Goal: Task Accomplishment & Management: Use online tool/utility

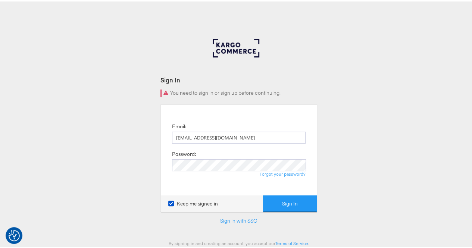
type input "[EMAIL_ADDRESS][DOMAIN_NAME]"
click at [287, 208] on button "Sign In" at bounding box center [290, 202] width 54 height 17
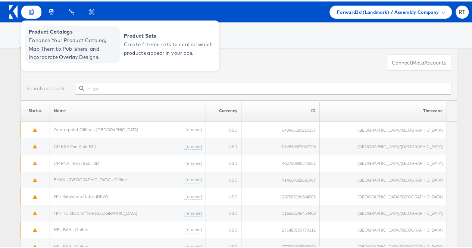
click at [52, 40] on span "Enhance Your Product Catalog, Map Them to Publishers, and Incorporate Overlay D…" at bounding box center [74, 47] width 90 height 25
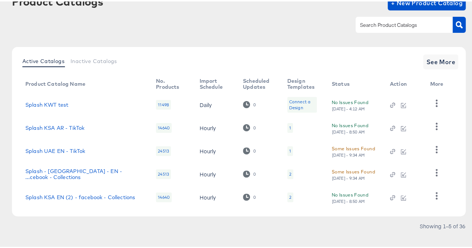
scroll to position [59, 0]
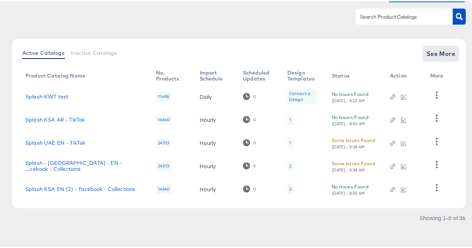
click at [426, 51] on span "See More" at bounding box center [440, 52] width 29 height 10
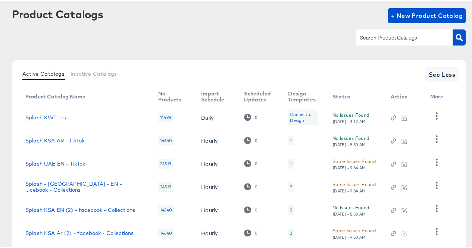
scroll to position [34, 0]
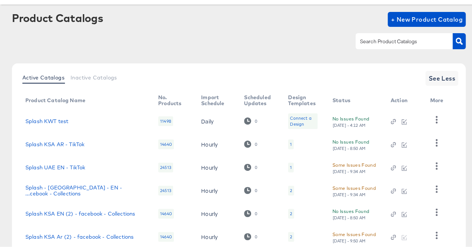
click at [396, 39] on input "text" at bounding box center [399, 40] width 80 height 9
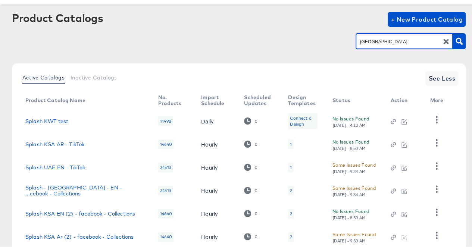
type input "uae"
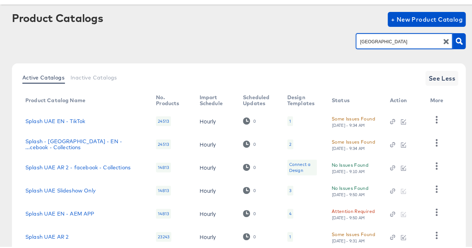
scroll to position [128, 0]
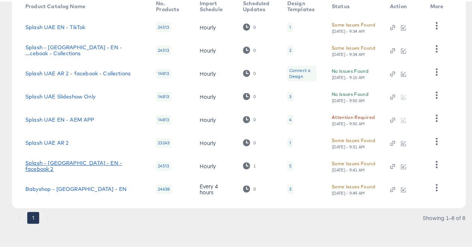
click at [55, 163] on link "Splash - UAE - EN - facebook 2" at bounding box center [83, 165] width 116 height 12
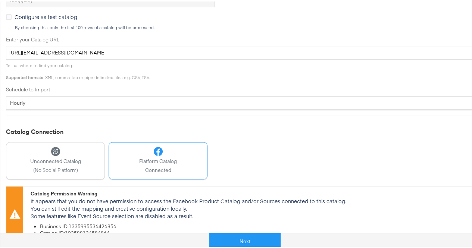
scroll to position [240, 0]
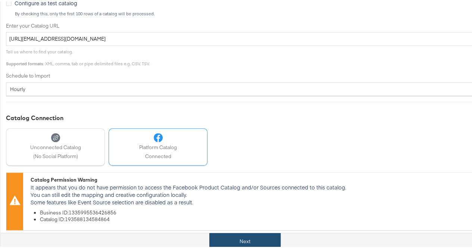
click at [255, 242] on button "Next" at bounding box center [244, 240] width 71 height 17
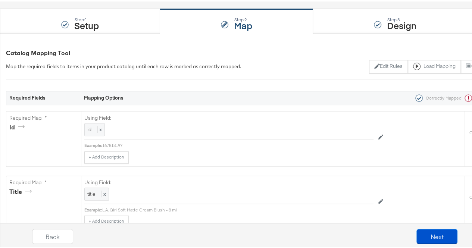
scroll to position [0, 0]
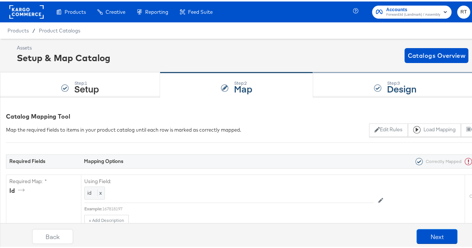
click at [358, 76] on div "Step: 3 Design" at bounding box center [395, 83] width 165 height 25
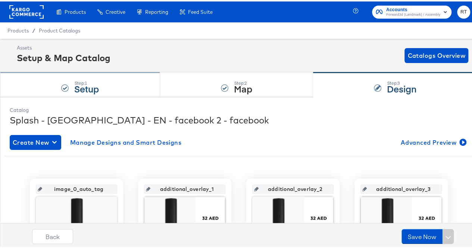
click at [85, 80] on div "Step: 1" at bounding box center [86, 81] width 25 height 5
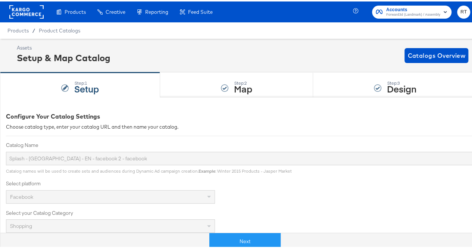
click at [37, 11] on rect at bounding box center [26, 10] width 34 height 13
